Goal: Task Accomplishment & Management: Use online tool/utility

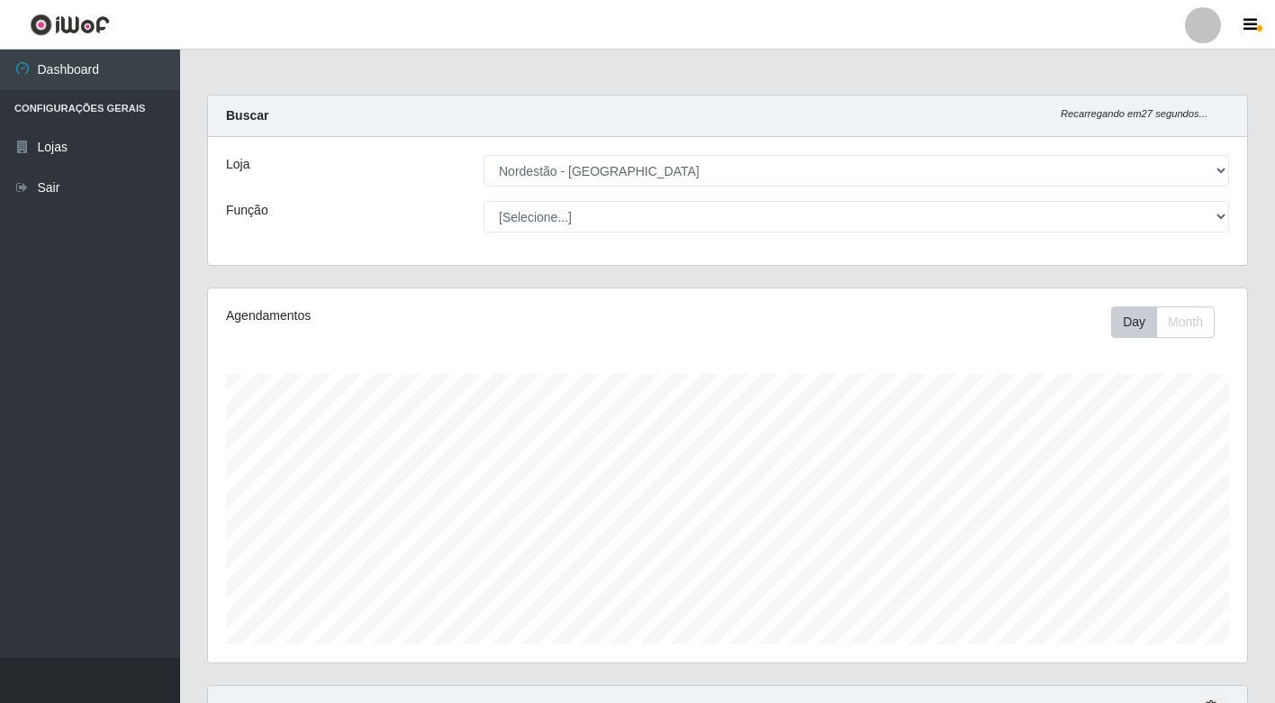
select select "454"
click at [43, 187] on link "Sair" at bounding box center [90, 188] width 180 height 41
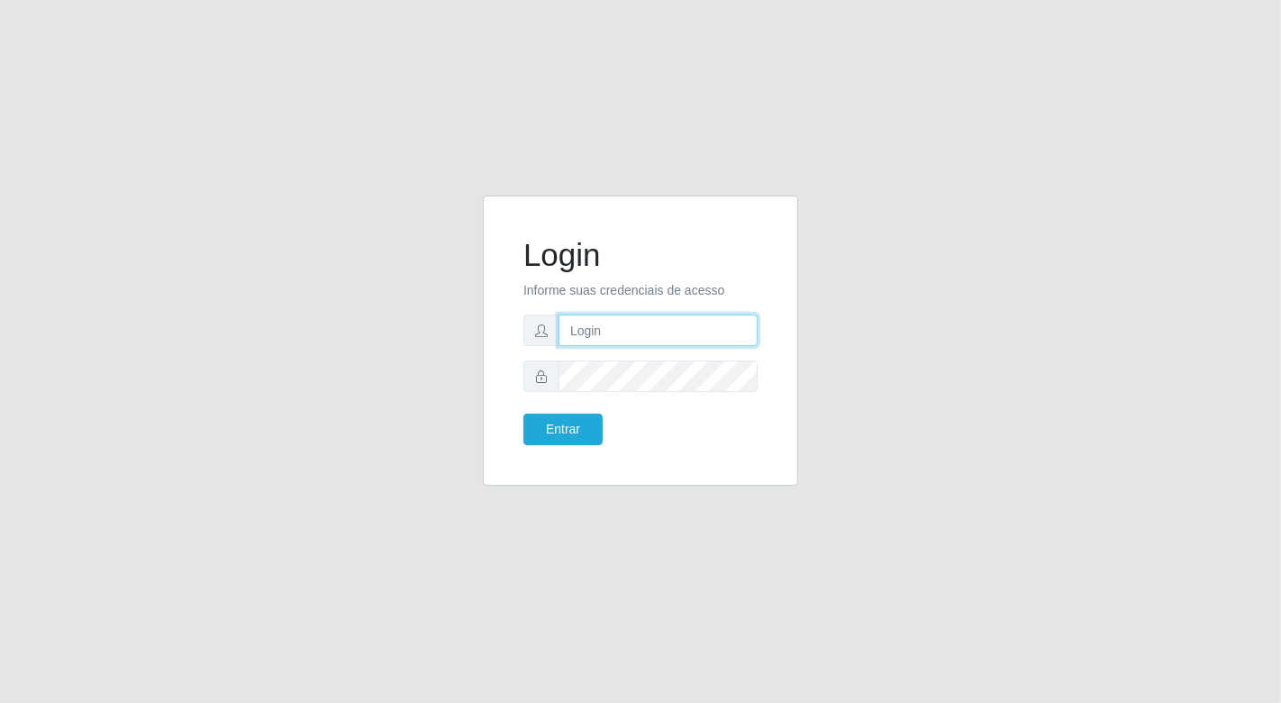
click at [645, 324] on input "text" at bounding box center [657, 330] width 199 height 32
click at [645, 322] on input "text" at bounding box center [657, 330] width 199 height 32
click at [523, 413] on button "Entrar" at bounding box center [562, 429] width 79 height 32
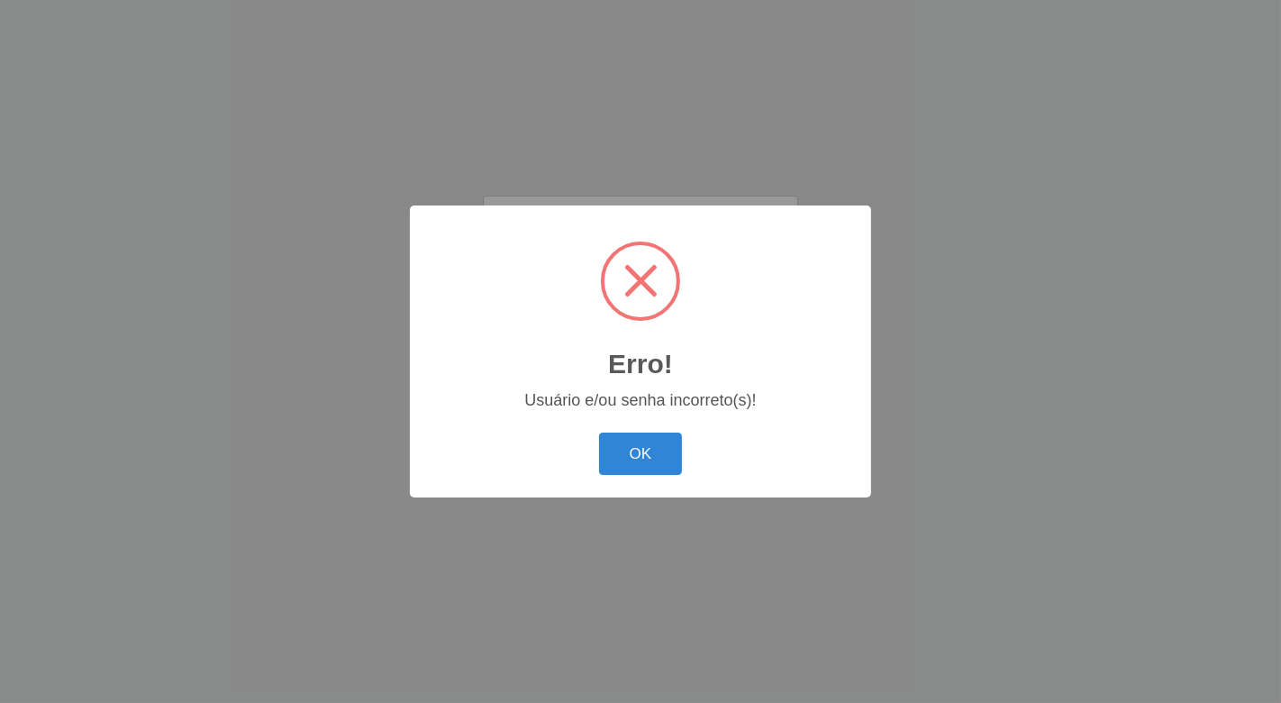
click at [695, 418] on div "Erro! × Usuário e/ou senha incorreto(s)! OK Cancel" at bounding box center [640, 351] width 461 height 292
click at [658, 440] on button "OK" at bounding box center [641, 453] width 84 height 42
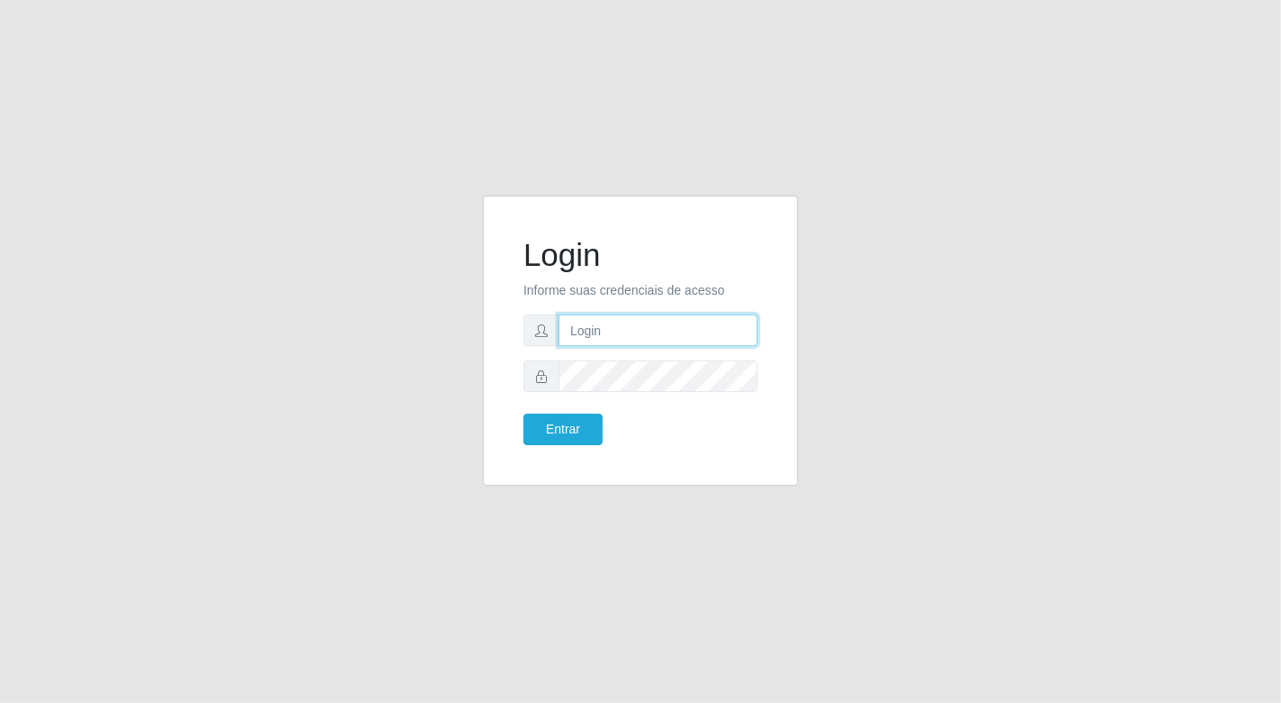
click at [614, 331] on input "text" at bounding box center [657, 330] width 199 height 32
type input "[EMAIL_ADDRESS][DOMAIN_NAME]"
click at [523, 413] on button "Entrar" at bounding box center [562, 429] width 79 height 32
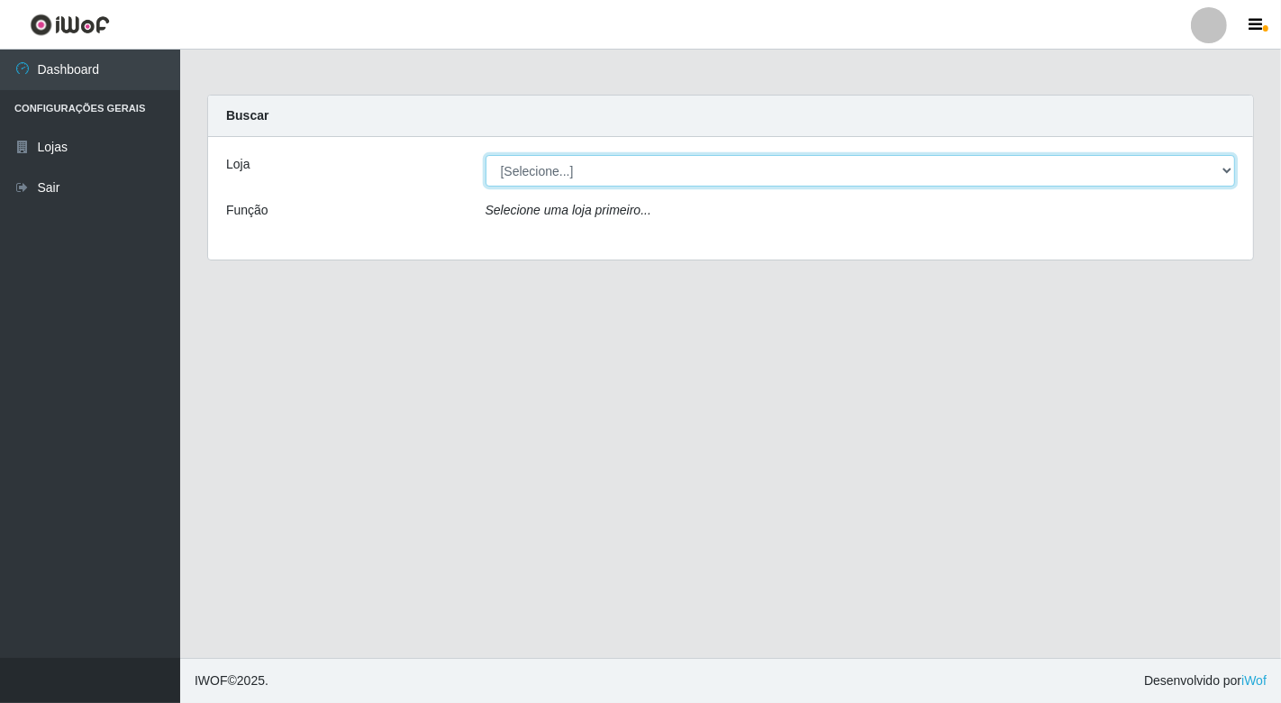
click at [1225, 171] on select "[Selecione...] Nordestão - [GEOGRAPHIC_DATA]" at bounding box center [860, 171] width 750 height 32
select select "454"
click at [485, 155] on select "[Selecione...] Nordestão - [GEOGRAPHIC_DATA]" at bounding box center [860, 171] width 750 height 32
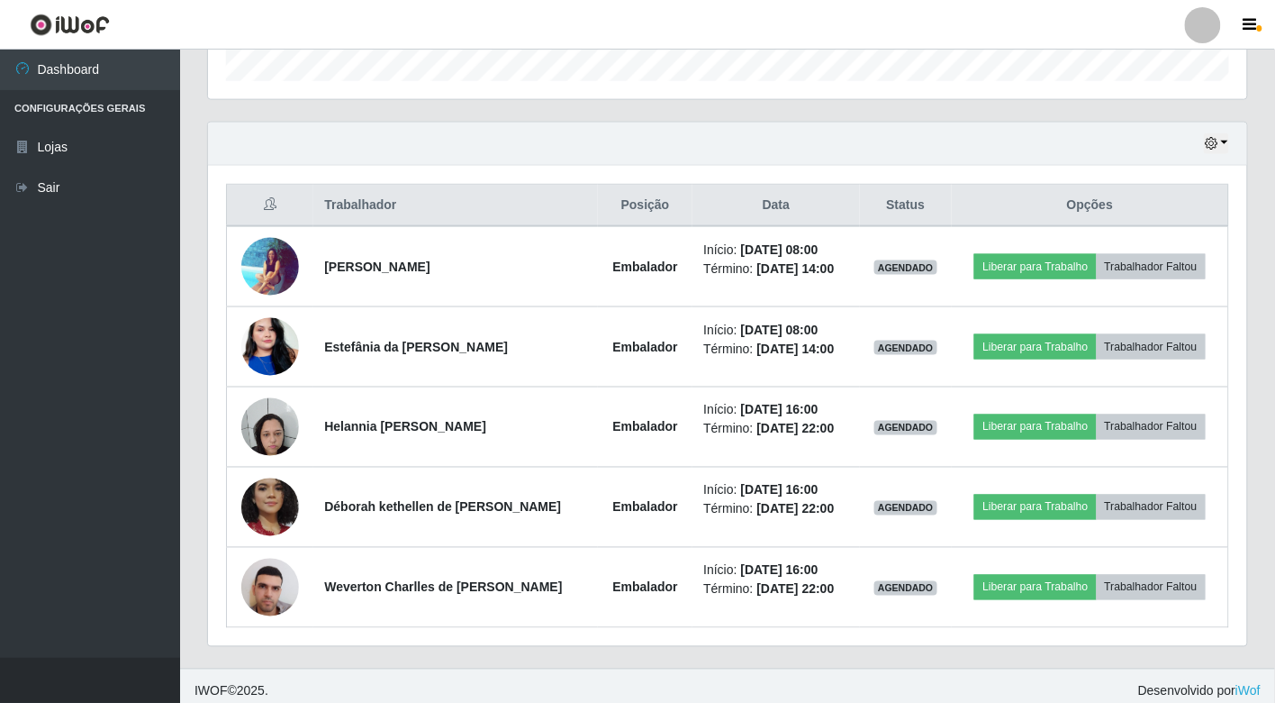
scroll to position [574, 0]
